Goal: Task Accomplishment & Management: Use online tool/utility

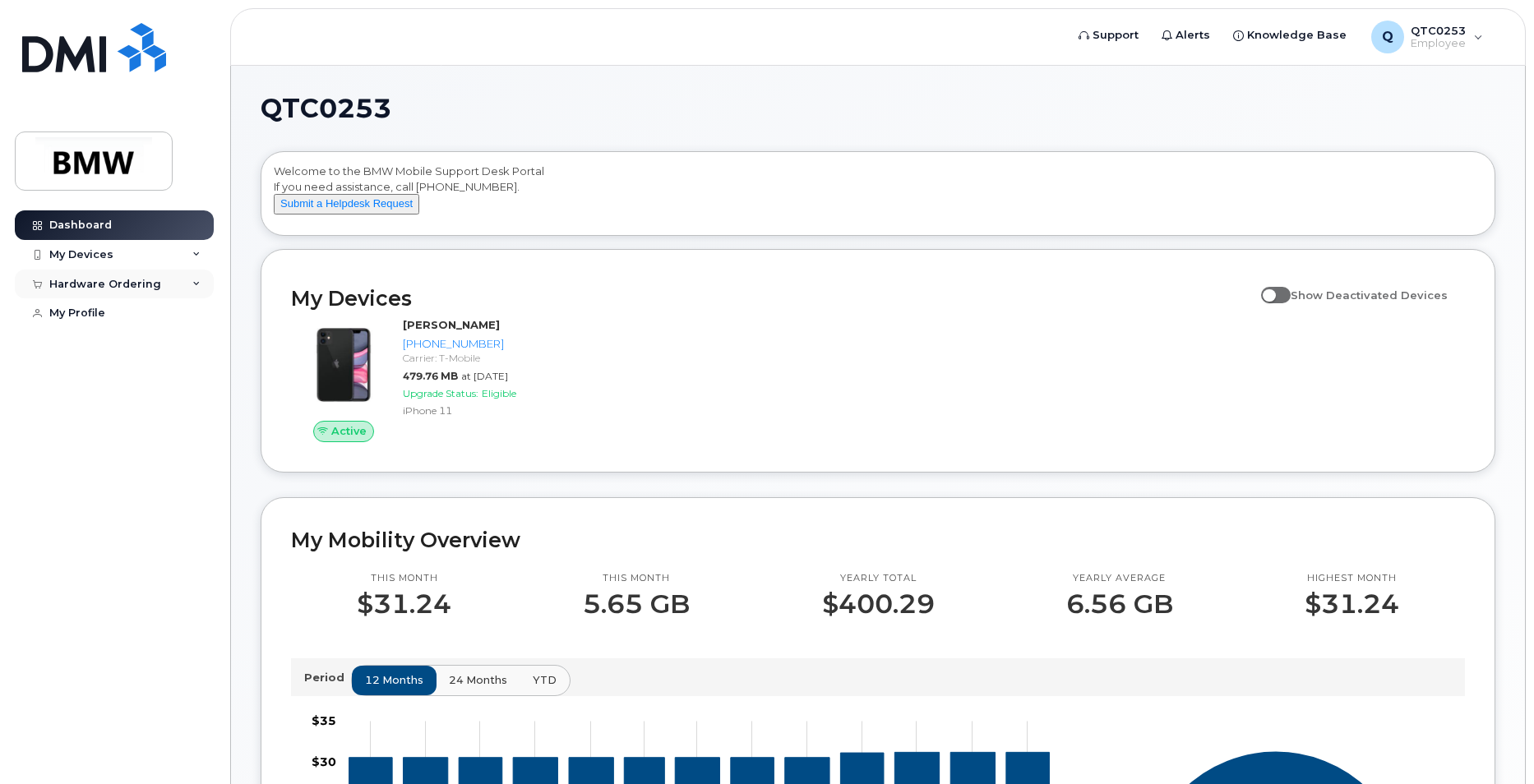
click at [175, 287] on div "Hardware Ordering" at bounding box center [114, 284] width 199 height 30
click at [125, 340] on link "New Order" at bounding box center [128, 345] width 170 height 32
